Goal: Find contact information: Find contact information

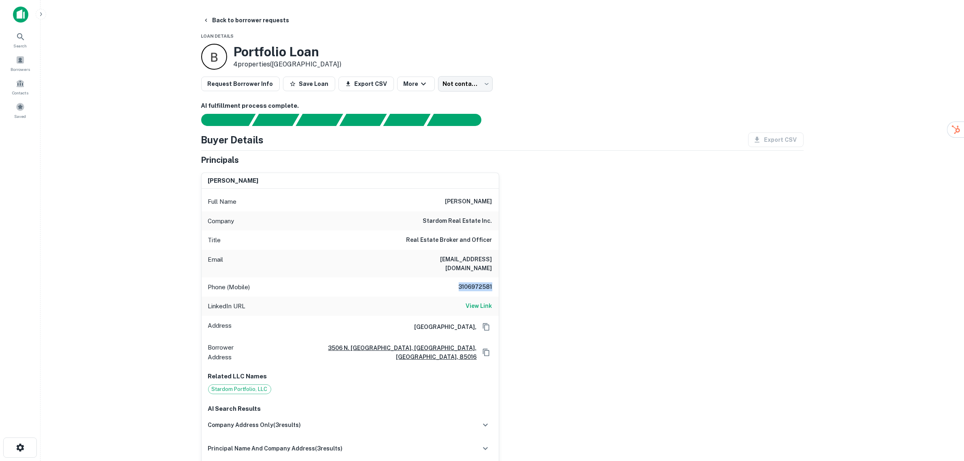
drag, startPoint x: 451, startPoint y: 279, endPoint x: 492, endPoint y: 279, distance: 40.9
click at [492, 279] on div "Phone (Mobile) 3106972581" at bounding box center [350, 286] width 297 height 19
copy h6 "3106972581"
click at [405, 227] on div "Company stardom real estate inc." at bounding box center [350, 220] width 297 height 19
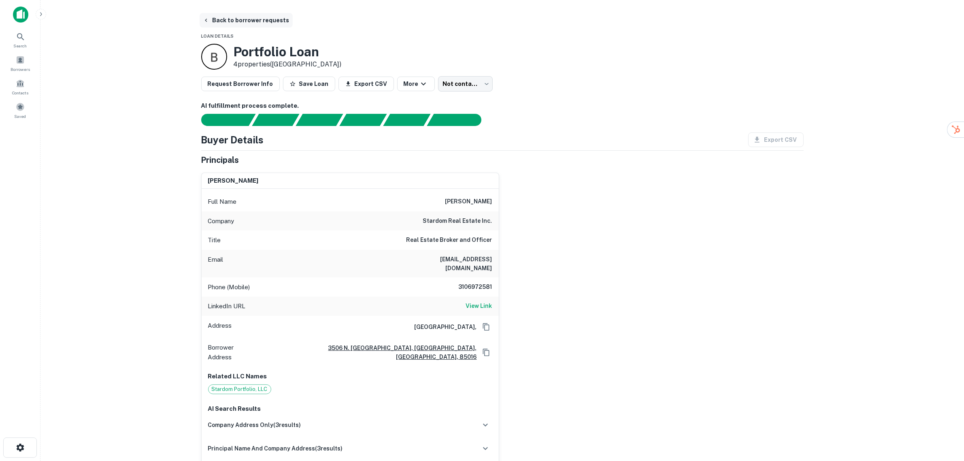
click at [212, 20] on button "Back to borrower requests" at bounding box center [246, 20] width 93 height 15
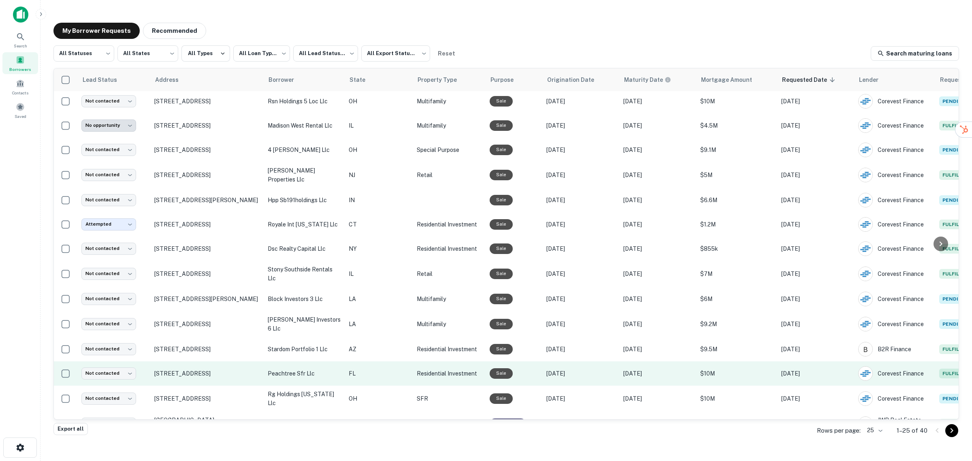
scroll to position [292, 0]
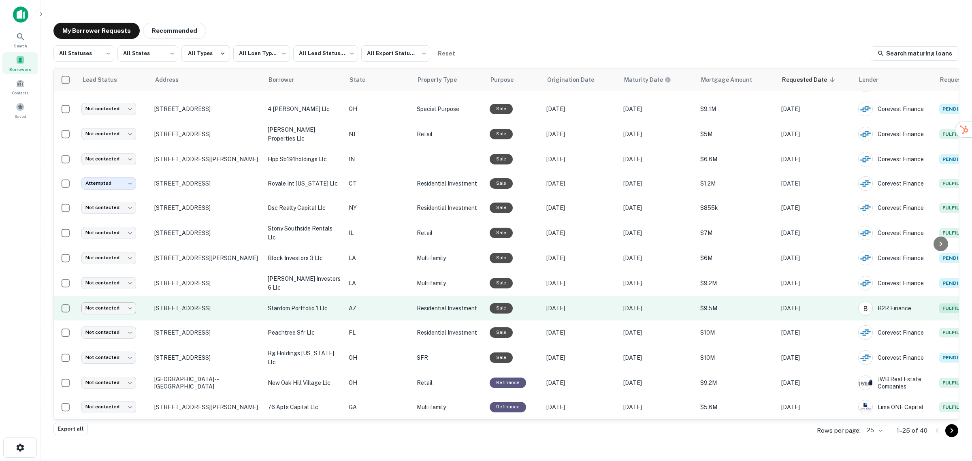
click at [119, 305] on body "**********" at bounding box center [486, 230] width 972 height 461
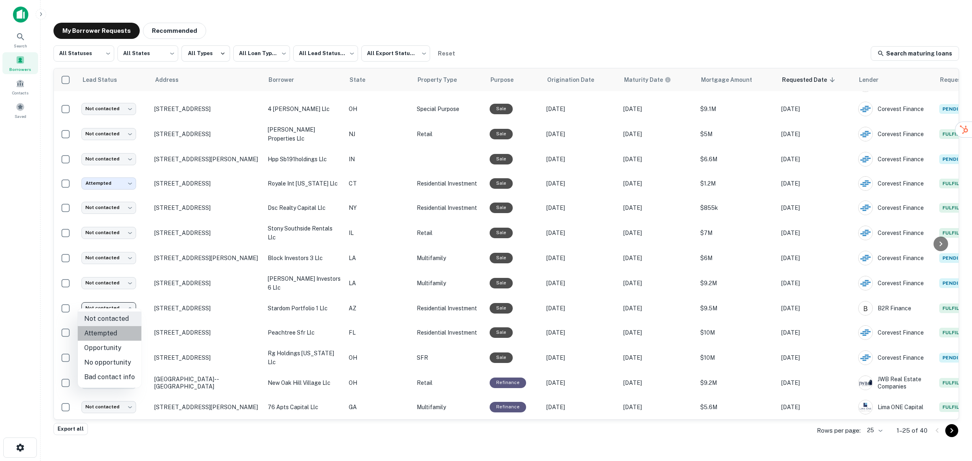
click at [111, 335] on li "Attempted" at bounding box center [110, 333] width 64 height 15
type input "*********"
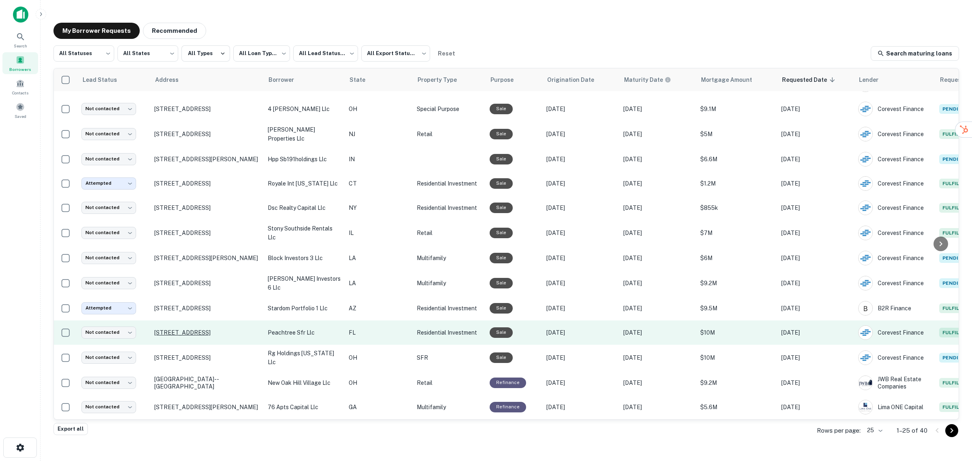
click at [201, 329] on p "[STREET_ADDRESS]" at bounding box center [206, 332] width 105 height 7
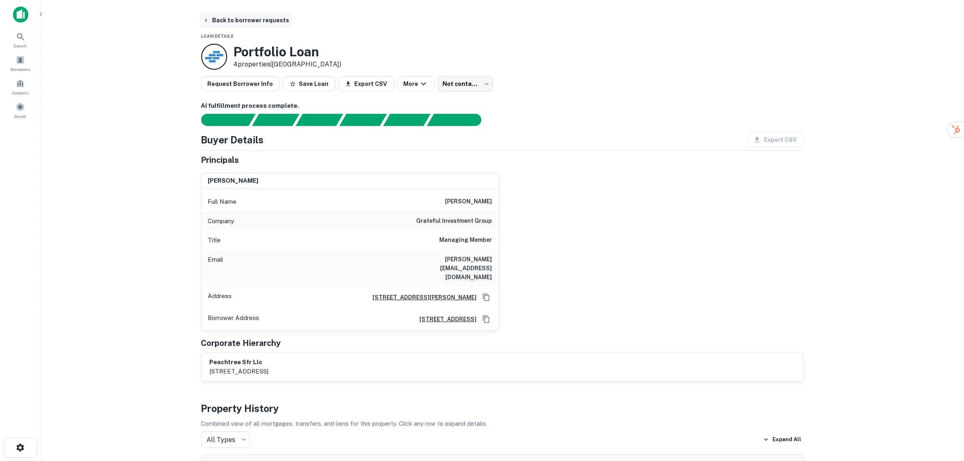
click at [221, 15] on button "Back to borrower requests" at bounding box center [246, 20] width 93 height 15
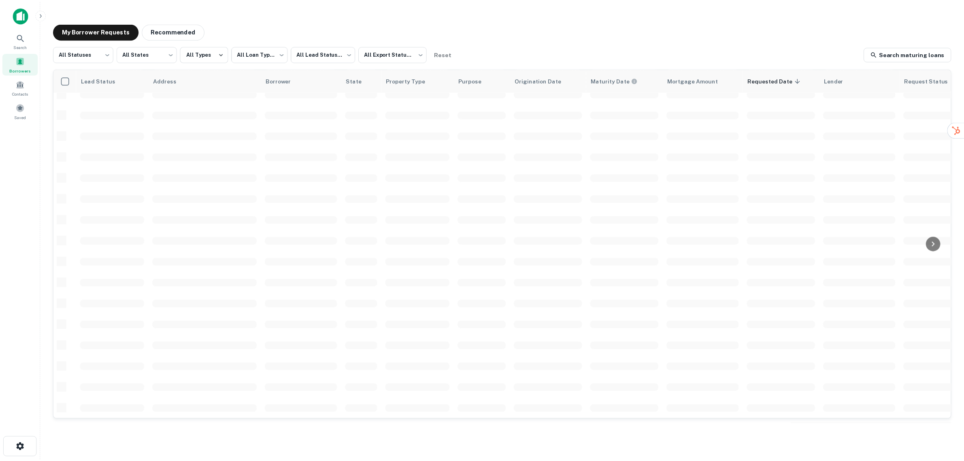
scroll to position [206, 0]
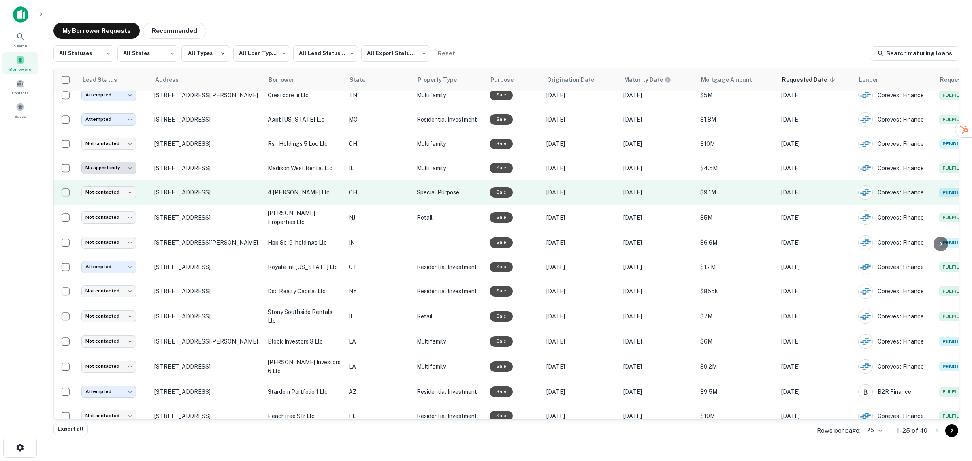
click at [209, 191] on p "[STREET_ADDRESS]" at bounding box center [206, 192] width 105 height 7
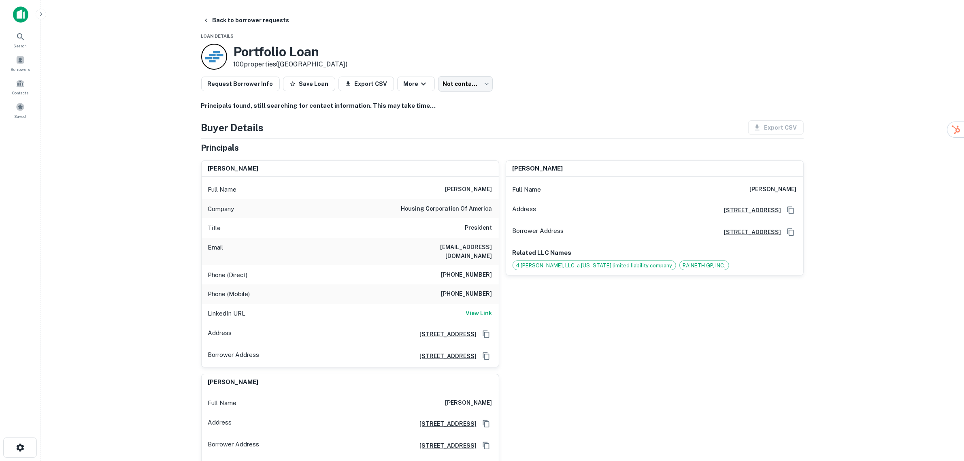
drag, startPoint x: 733, startPoint y: 200, endPoint x: 795, endPoint y: 203, distance: 62.0
click at [795, 194] on h6 "edward rainey renwick" at bounding box center [773, 190] width 47 height 10
drag, startPoint x: 460, startPoint y: 198, endPoint x: 491, endPoint y: 219, distance: 38.0
click at [491, 219] on div "Full Name ron olson Company housing corporation of america Title President Emai…" at bounding box center [350, 272] width 297 height 190
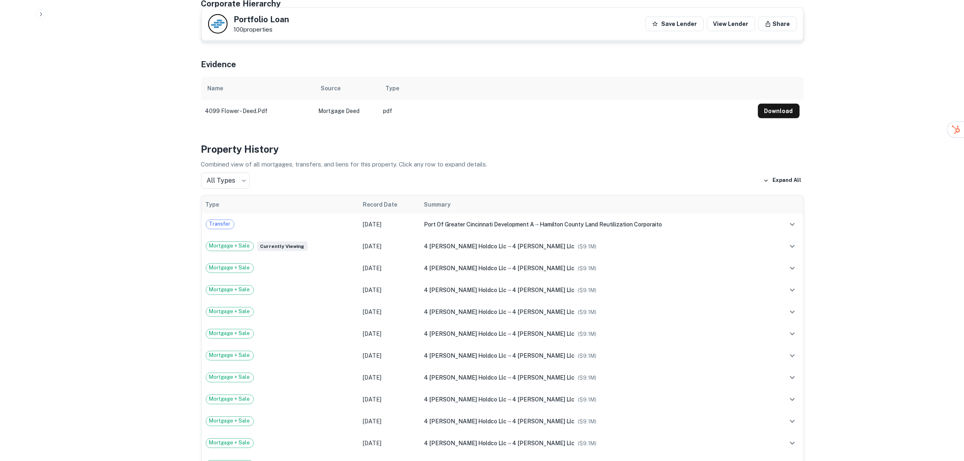
scroll to position [506, 0]
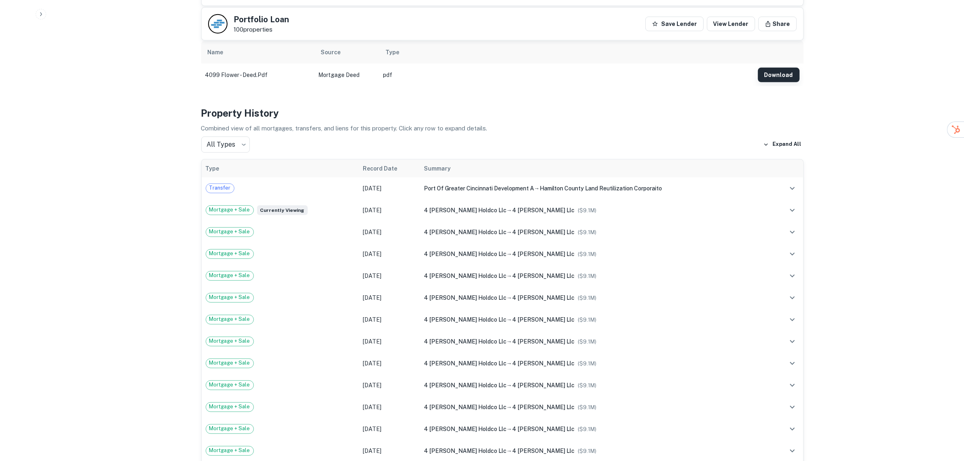
click at [772, 81] on button "Download" at bounding box center [779, 75] width 42 height 15
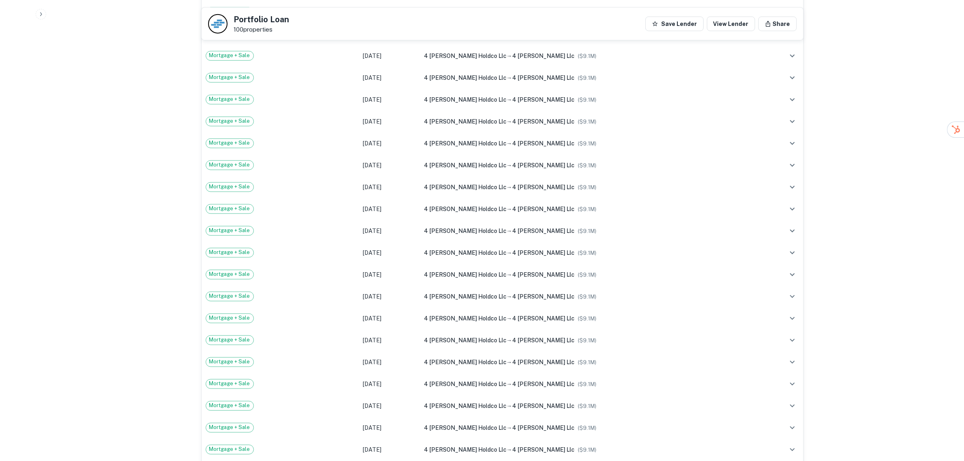
scroll to position [810, 0]
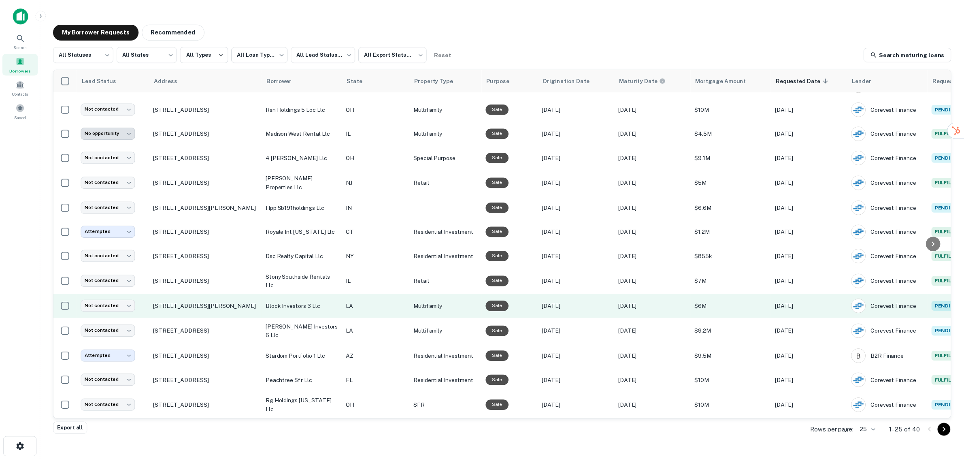
scroll to position [190, 0]
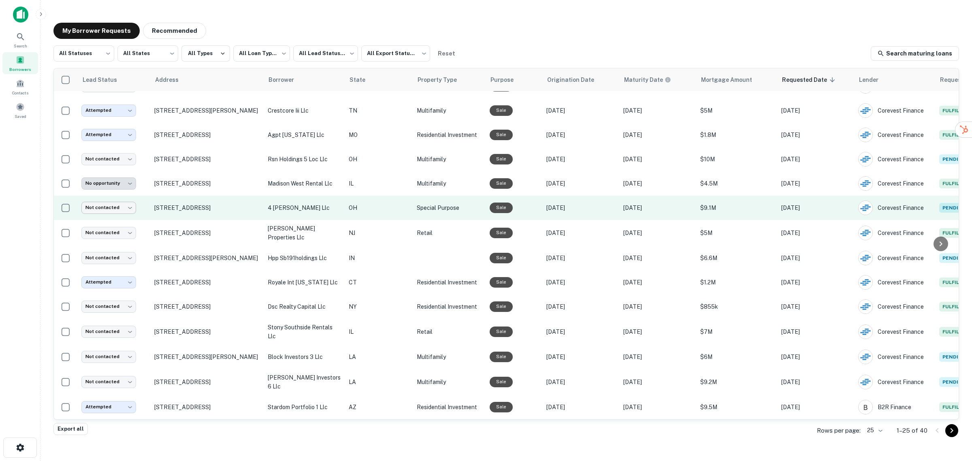
click at [118, 207] on body "**********" at bounding box center [486, 230] width 972 height 461
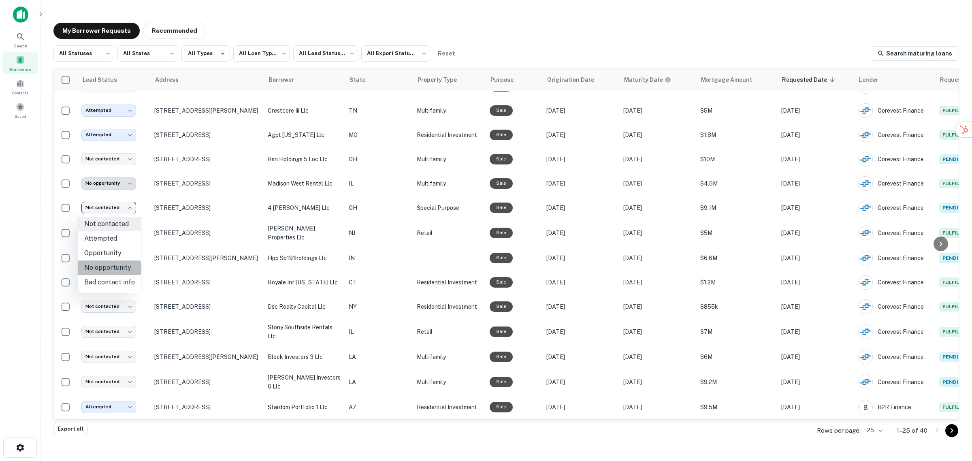
click at [107, 268] on li "No opportunity" at bounding box center [110, 267] width 64 height 15
type input "**********"
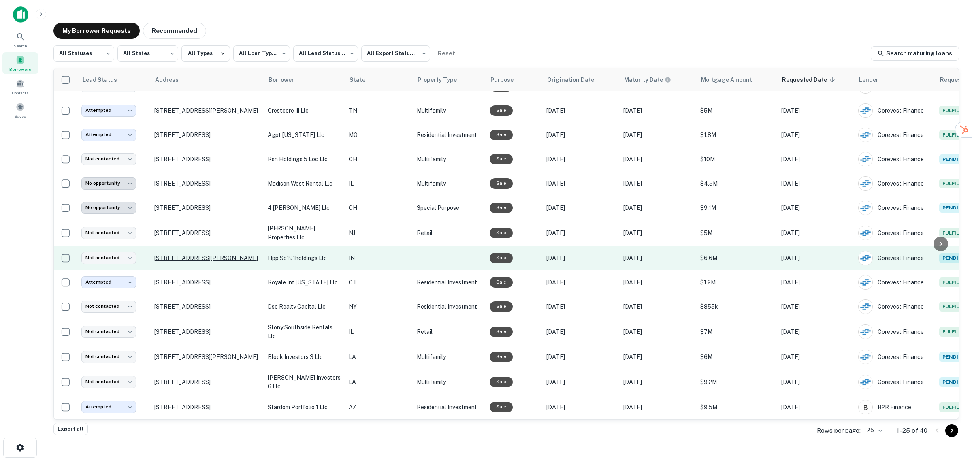
click at [175, 255] on p "[STREET_ADDRESS][PERSON_NAME]" at bounding box center [206, 257] width 105 height 7
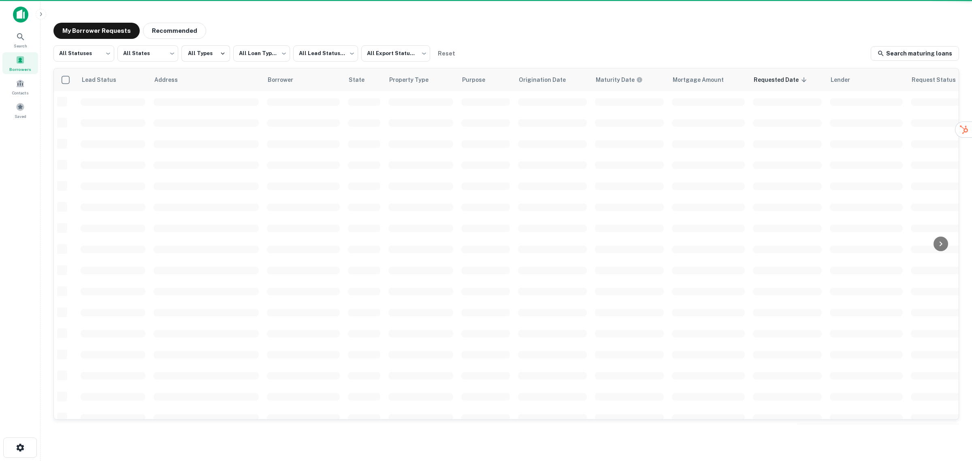
scroll to position [190, 0]
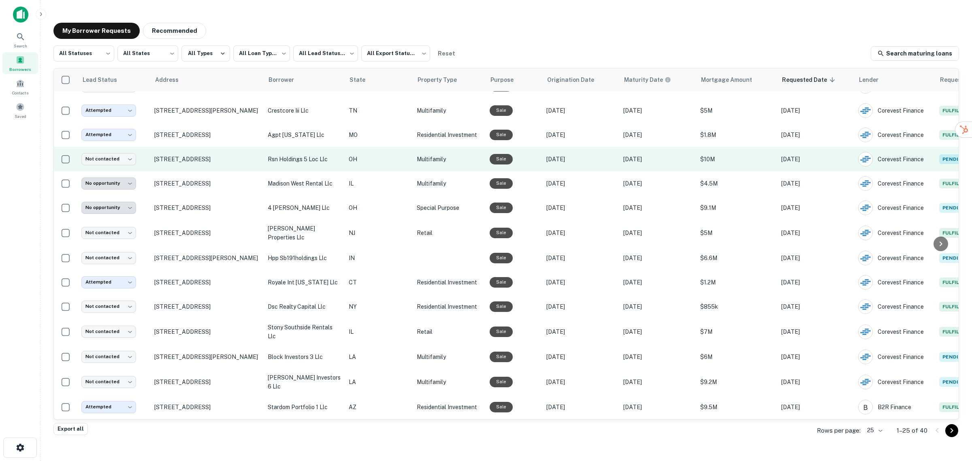
drag, startPoint x: 207, startPoint y: 159, endPoint x: 207, endPoint y: 170, distance: 11.8
click at [207, 170] on td "[STREET_ADDRESS]" at bounding box center [206, 159] width 113 height 24
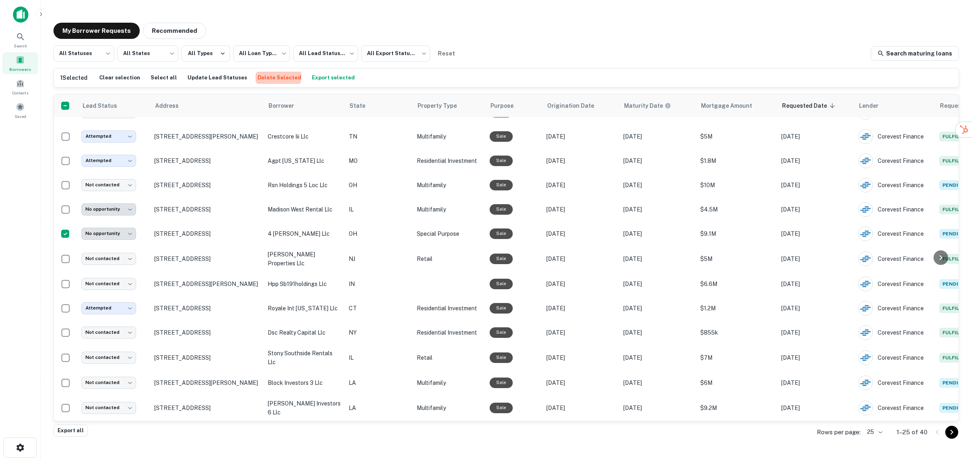
click at [259, 76] on button "Delete Selected" at bounding box center [280, 78] width 48 height 12
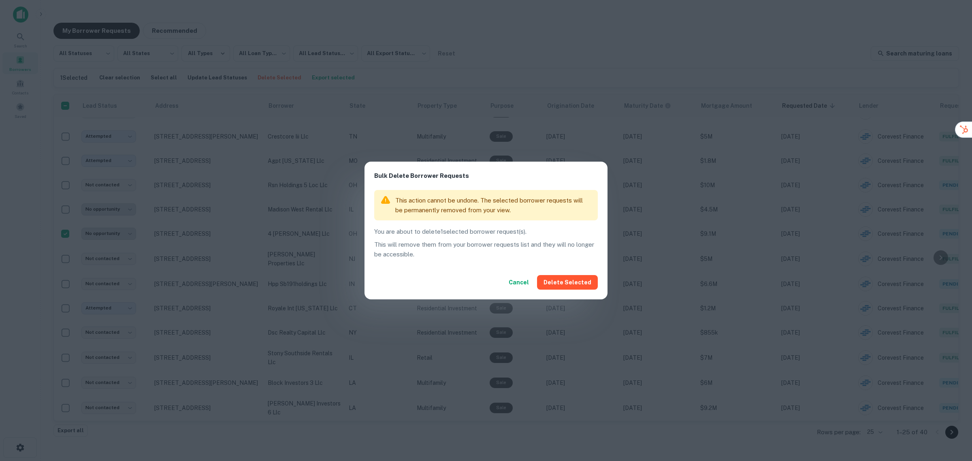
click at [524, 283] on button "Cancel" at bounding box center [518, 282] width 27 height 15
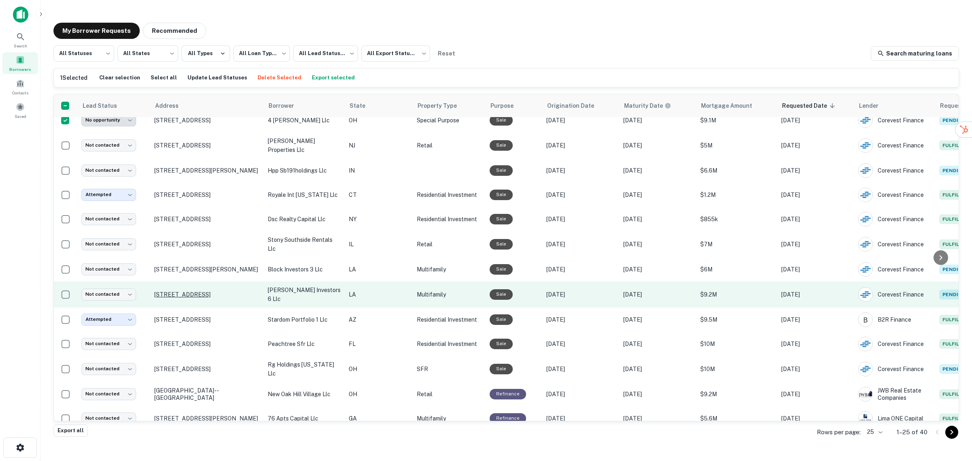
scroll to position [316, 0]
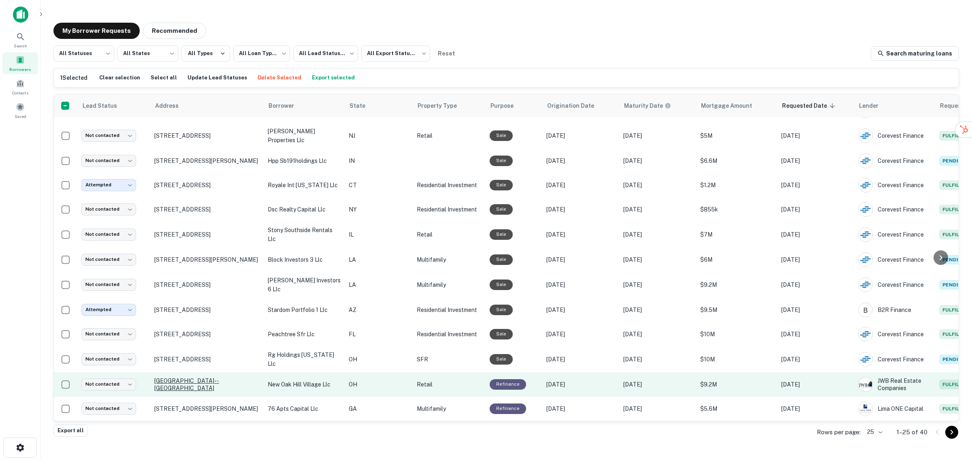
click at [189, 377] on p "[GEOGRAPHIC_DATA]--[GEOGRAPHIC_DATA]" at bounding box center [206, 384] width 105 height 15
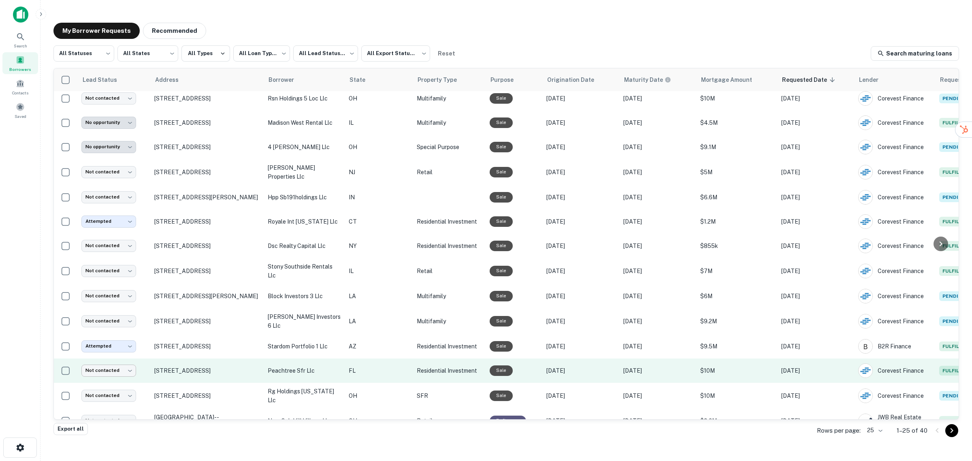
scroll to position [292, 0]
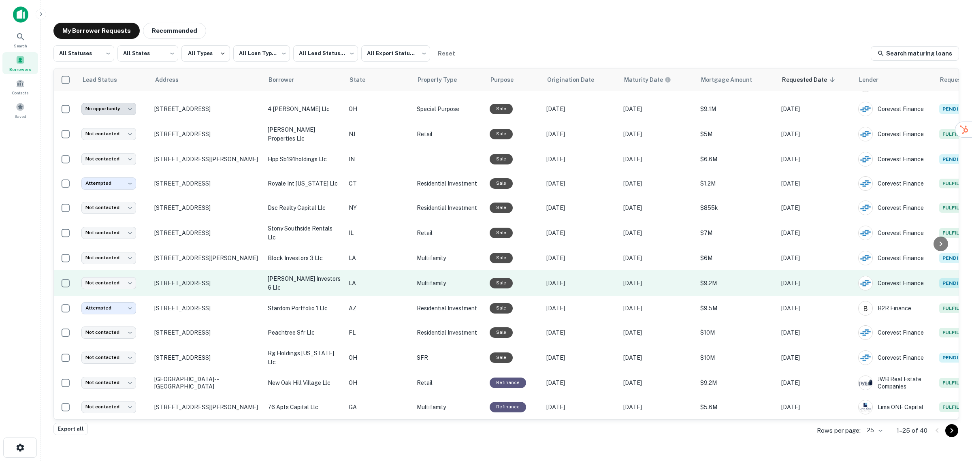
click at [300, 278] on p "[PERSON_NAME] investors 6 llc" at bounding box center [304, 283] width 73 height 18
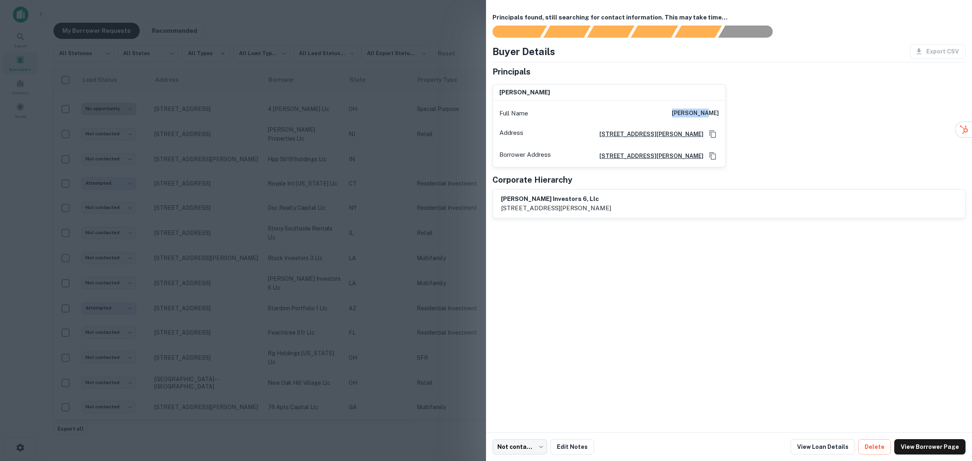
drag, startPoint x: 686, startPoint y: 112, endPoint x: 740, endPoint y: 111, distance: 54.3
click at [740, 111] on div "[PERSON_NAME] Full Name [PERSON_NAME] Address [STREET_ADDRESS][PERSON_NAME] Bor…" at bounding box center [725, 122] width 479 height 89
copy h6 "[PERSON_NAME]"
click at [526, 452] on body "**********" at bounding box center [486, 230] width 972 height 461
click at [520, 399] on li "Attempted" at bounding box center [521, 400] width 64 height 15
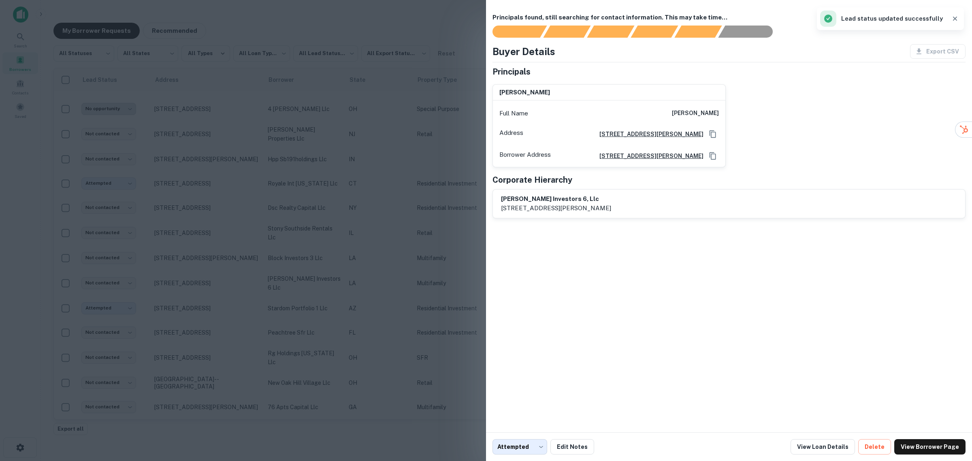
click at [409, 266] on div at bounding box center [486, 230] width 972 height 461
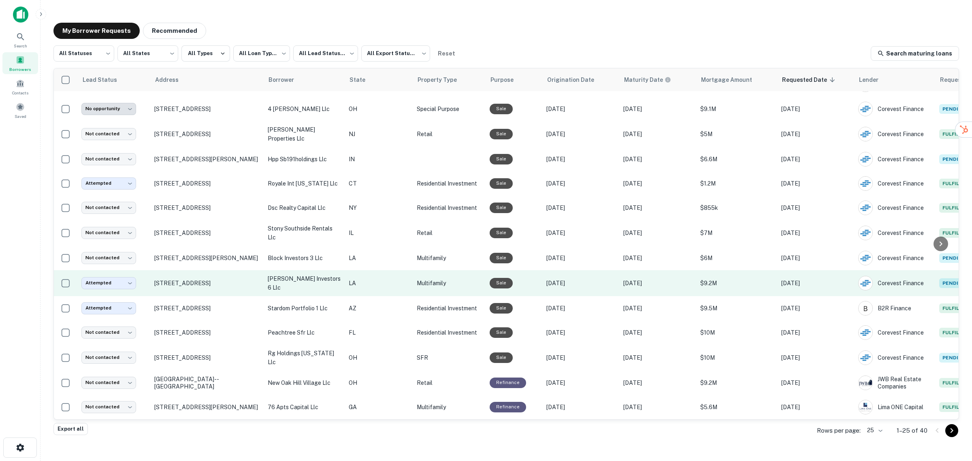
drag, startPoint x: 198, startPoint y: 275, endPoint x: 153, endPoint y: 272, distance: 45.8
click at [153, 272] on td "[STREET_ADDRESS]" at bounding box center [206, 283] width 113 height 26
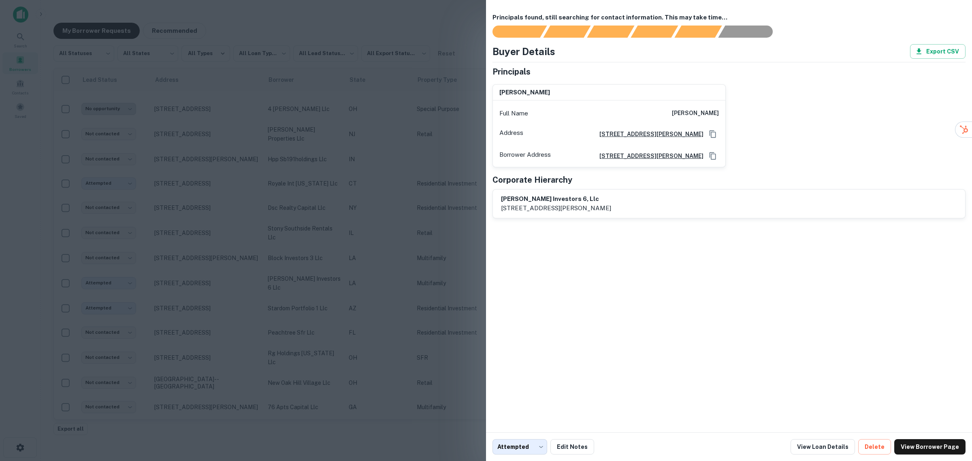
copy p "[STREET_ADDRESS]"
click at [381, 307] on div at bounding box center [486, 230] width 972 height 461
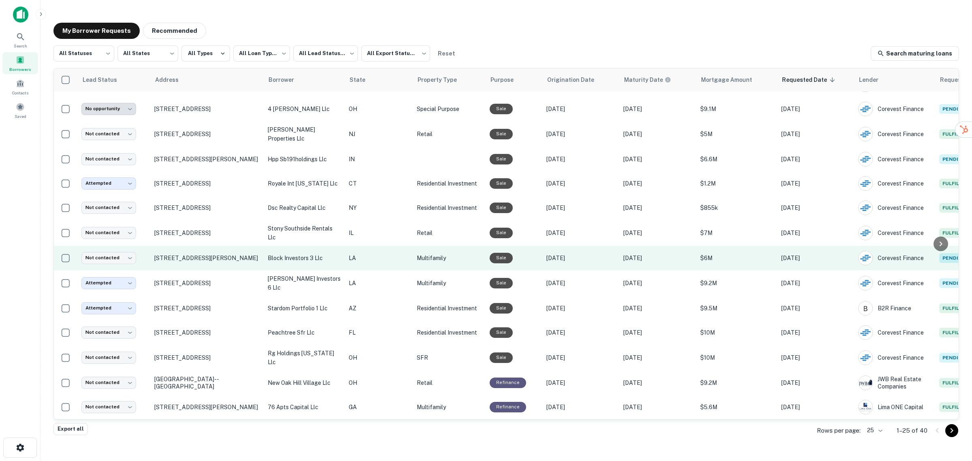
click at [309, 253] on p "block investors 3 llc" at bounding box center [304, 257] width 73 height 9
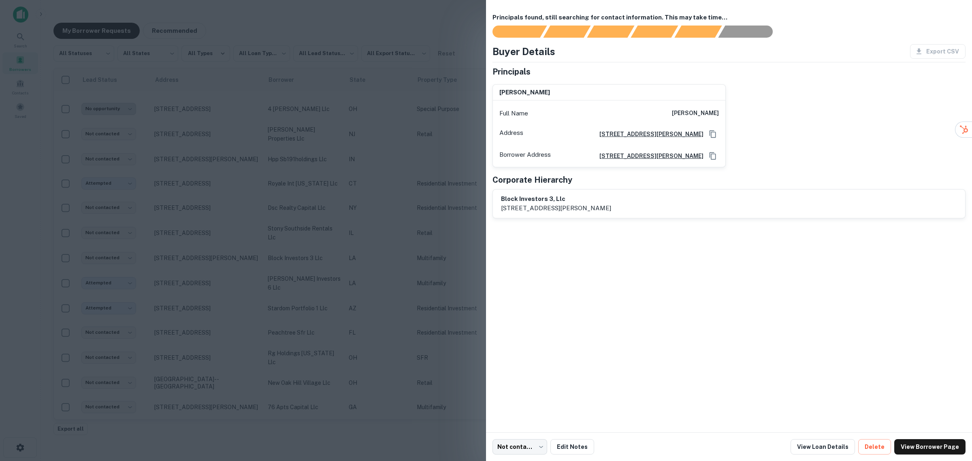
click at [360, 188] on div at bounding box center [486, 230] width 972 height 461
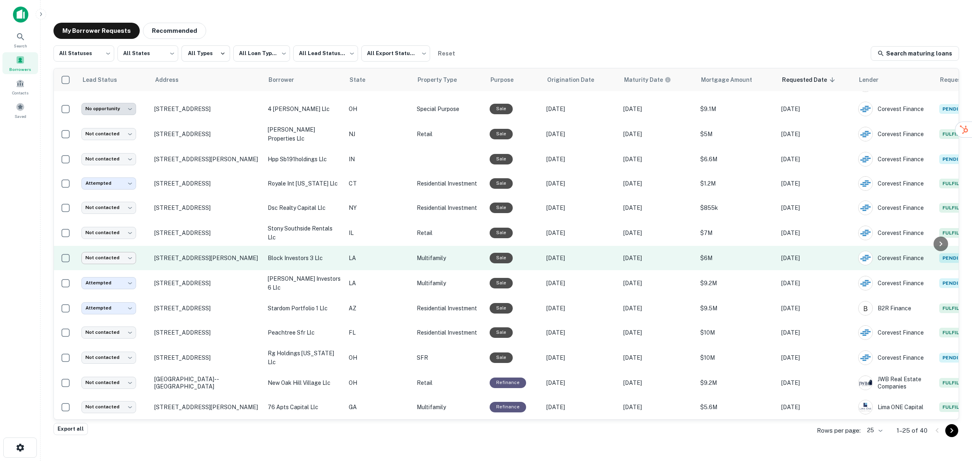
click at [104, 252] on body "**********" at bounding box center [486, 230] width 972 height 461
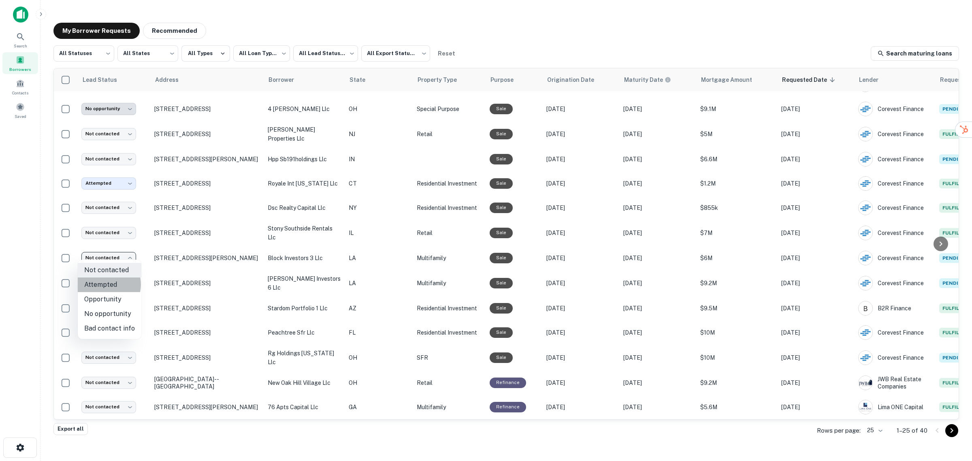
drag, startPoint x: 104, startPoint y: 284, endPoint x: 126, endPoint y: 279, distance: 22.8
click at [104, 284] on li "Attempted" at bounding box center [110, 284] width 64 height 15
type input "*********"
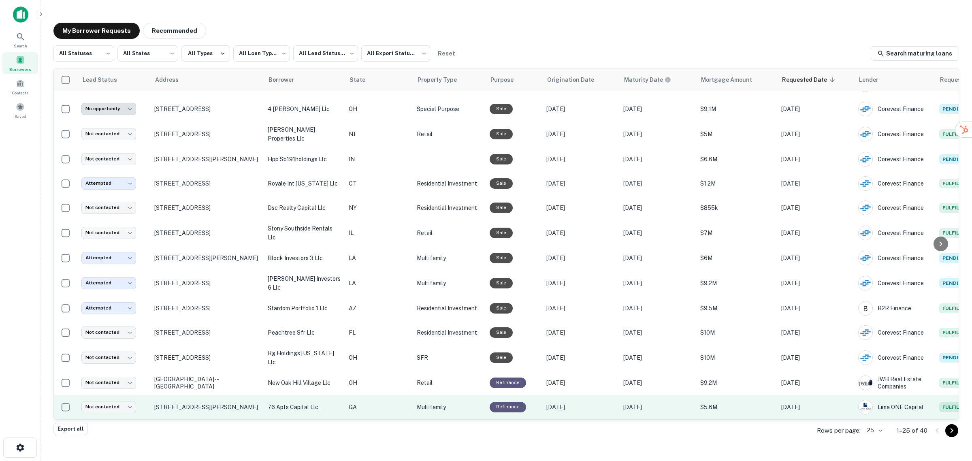
click at [306, 402] on p "76 apts capital llc" at bounding box center [304, 406] width 73 height 9
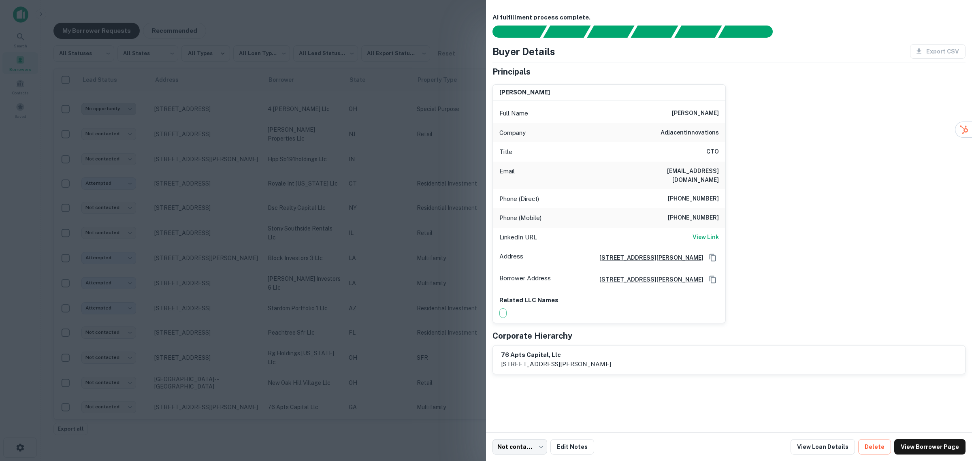
click at [389, 336] on div at bounding box center [486, 230] width 972 height 461
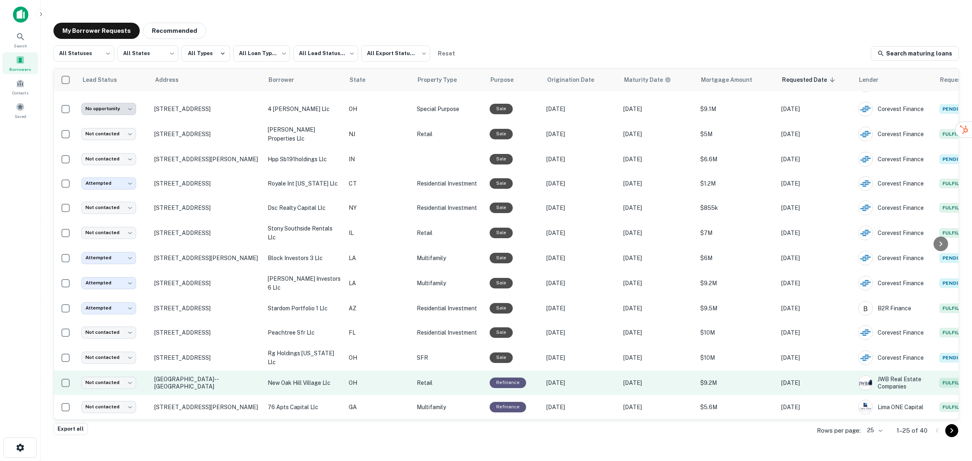
click at [308, 378] on p "new oak hill village llc" at bounding box center [304, 382] width 73 height 9
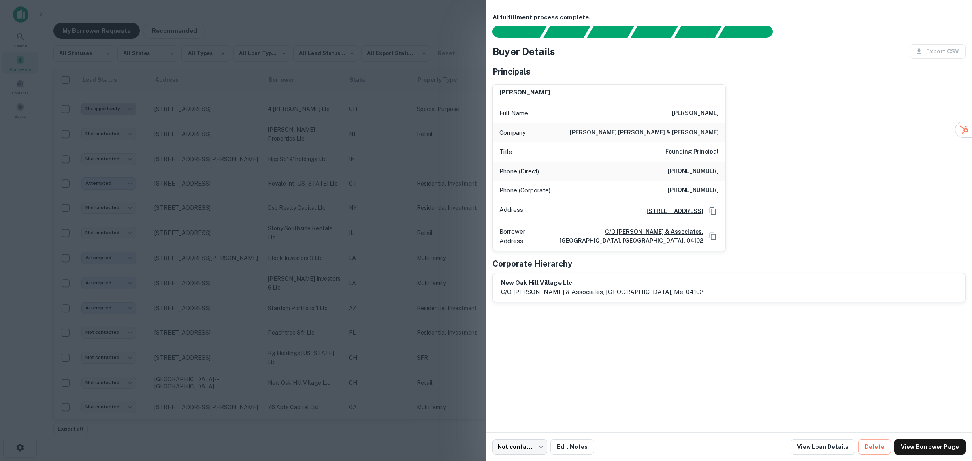
click at [286, 347] on div at bounding box center [486, 230] width 972 height 461
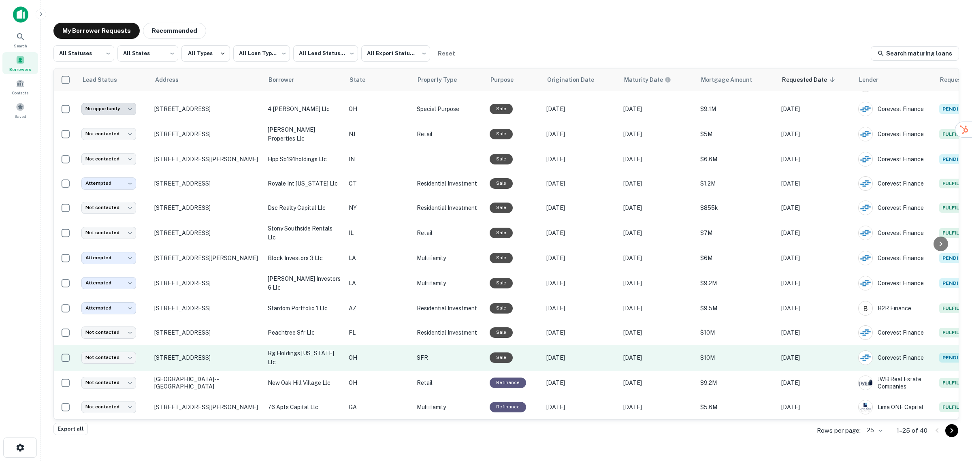
click at [304, 349] on p "rg holdings [US_STATE] llc" at bounding box center [304, 358] width 73 height 18
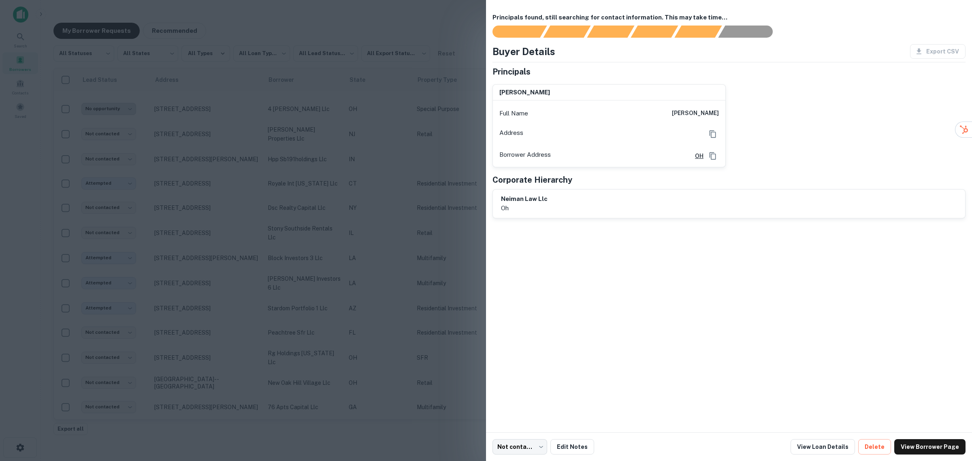
drag, startPoint x: 675, startPoint y: 112, endPoint x: 723, endPoint y: 116, distance: 48.0
click at [723, 116] on div "Full Name [PERSON_NAME]" at bounding box center [609, 113] width 232 height 19
copy h6 "[PERSON_NAME]"
click at [685, 316] on div "Principals found, still searching for contact information. This may take time..…" at bounding box center [729, 216] width 486 height 432
click at [356, 267] on div at bounding box center [486, 230] width 972 height 461
